Goal: Obtain resource: Download file/media

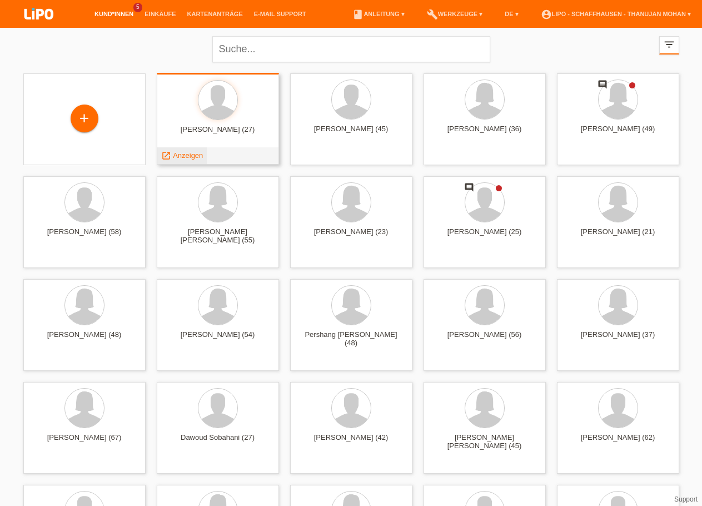
click at [193, 154] on span "Anzeigen" at bounding box center [188, 155] width 30 height 8
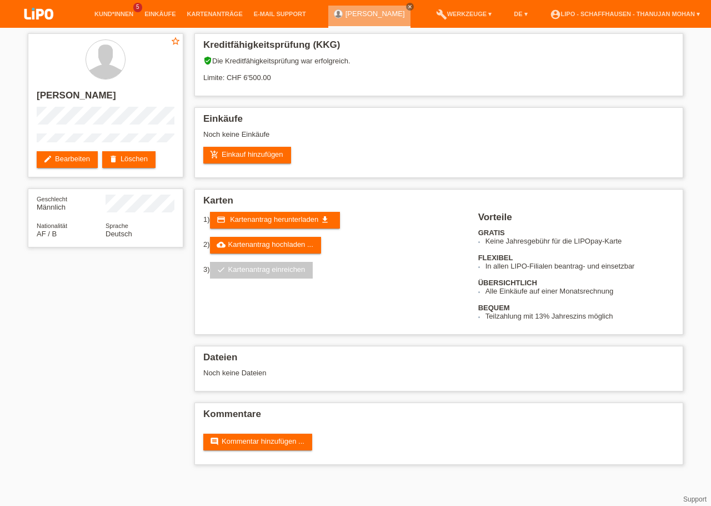
click at [29, 14] on img at bounding box center [39, 14] width 56 height 29
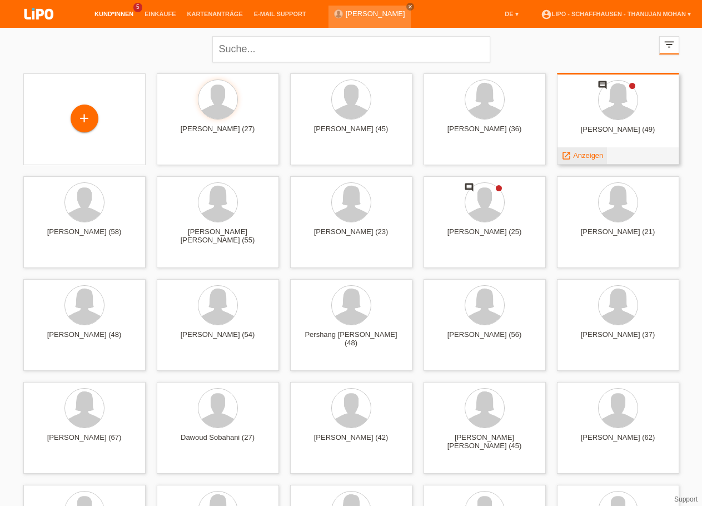
click at [590, 157] on span "Anzeigen" at bounding box center [588, 155] width 30 height 8
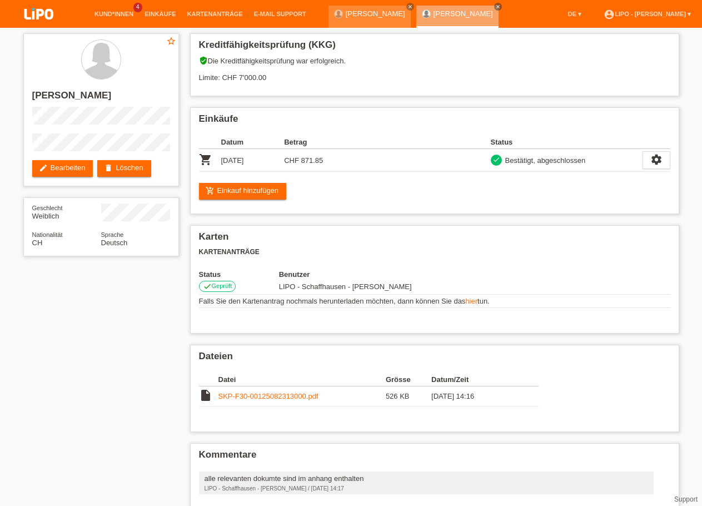
click at [30, 24] on img at bounding box center [39, 14] width 56 height 29
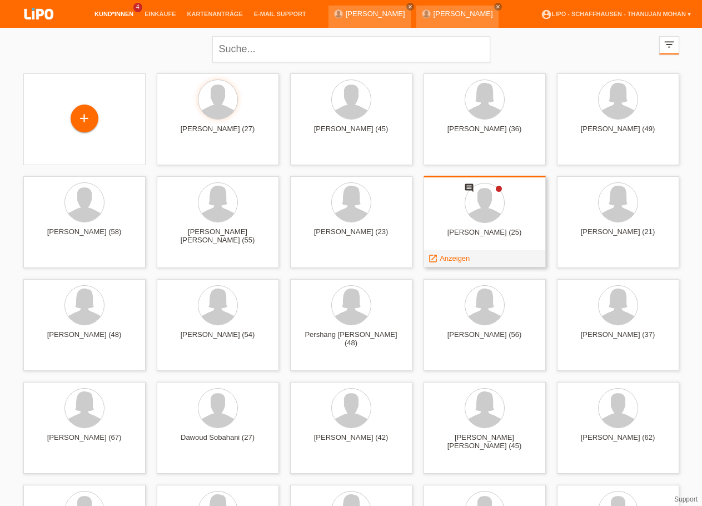
click at [470, 261] on span "Anzeigen" at bounding box center [455, 258] width 30 height 8
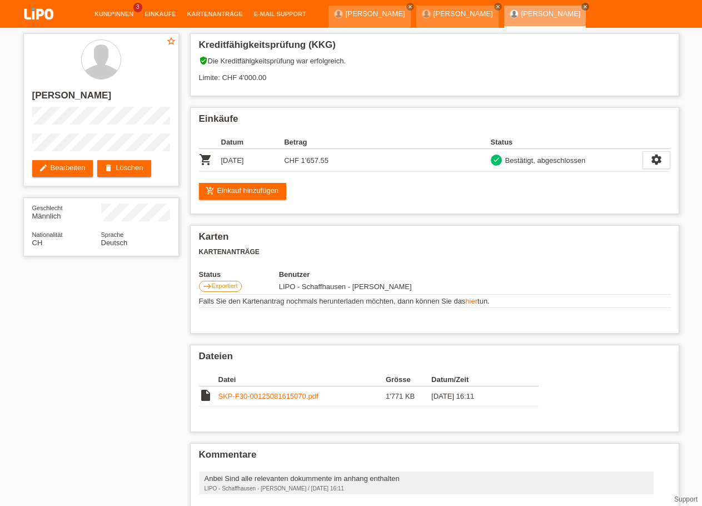
click at [31, 12] on img at bounding box center [39, 14] width 56 height 29
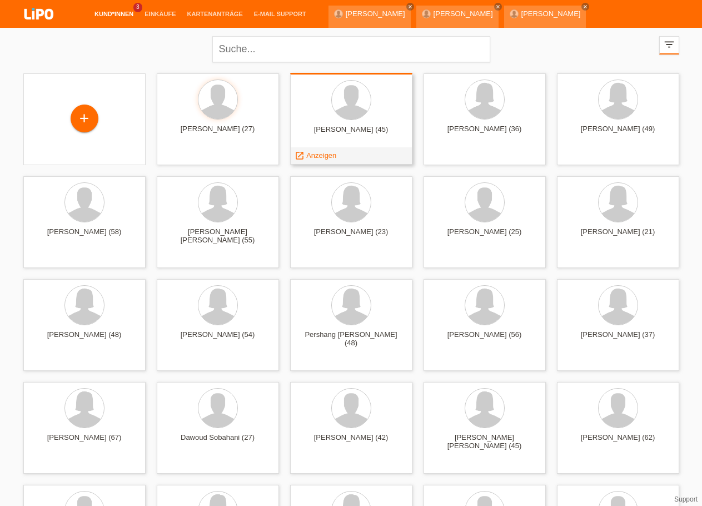
click at [333, 158] on span "Anzeigen" at bounding box center [321, 155] width 30 height 8
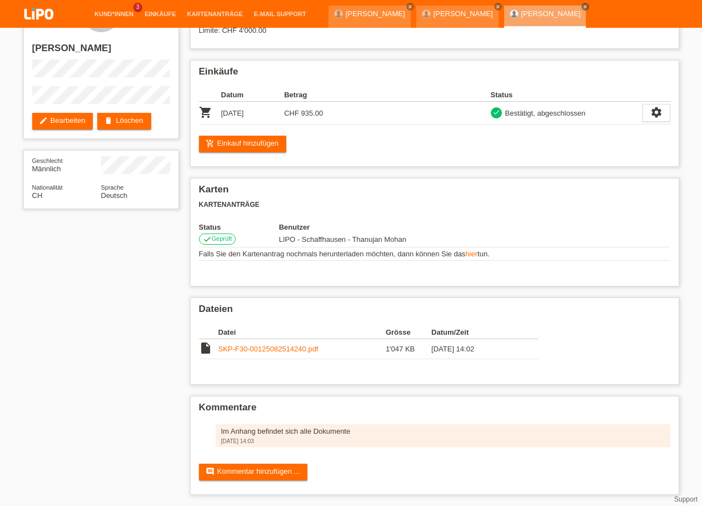
scroll to position [57, 0]
click at [287, 349] on link "SKP-F30-00125082514240.pdf" at bounding box center [268, 349] width 100 height 8
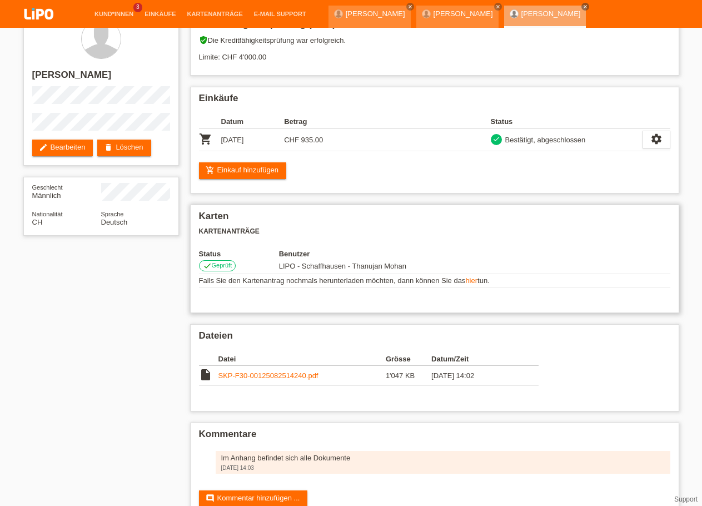
scroll to position [0, 0]
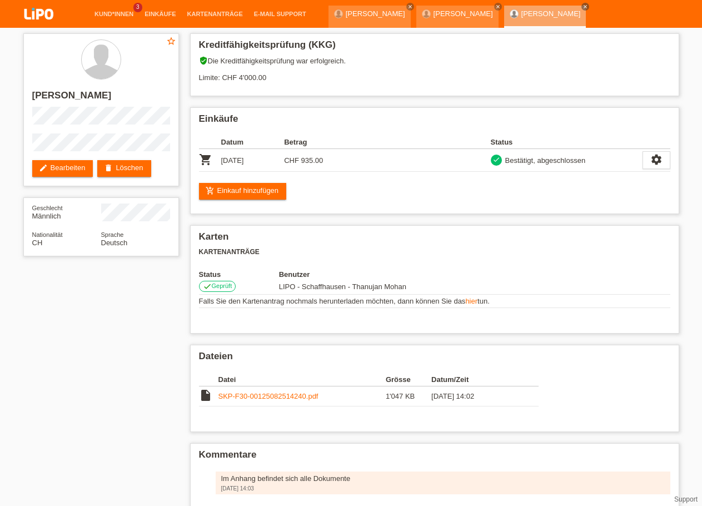
click at [49, 17] on img at bounding box center [39, 14] width 56 height 29
